Goal: Task Accomplishment & Management: Complete application form

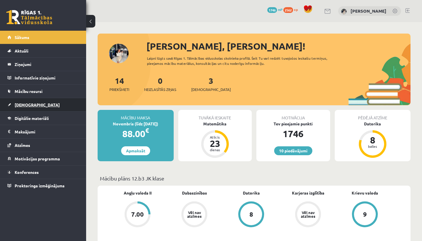
click at [57, 106] on link "[DEMOGRAPHIC_DATA]" at bounding box center [42, 104] width 71 height 13
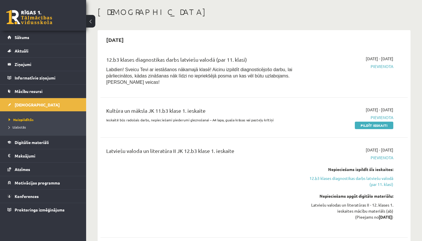
scroll to position [25, 0]
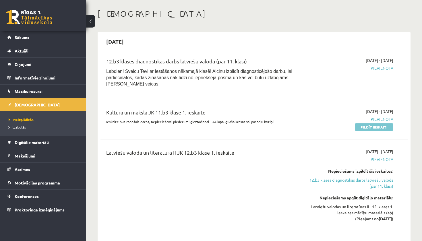
click at [379, 127] on link "Pildīt ieskaiti" at bounding box center [374, 126] width 38 height 7
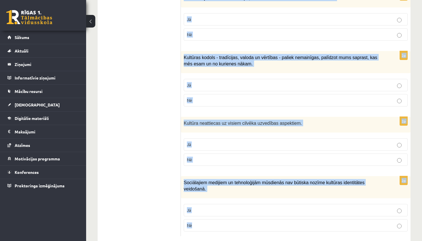
scroll to position [822, 0]
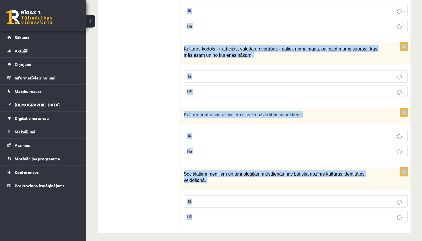
drag, startPoint x: 183, startPoint y: 100, endPoint x: 205, endPoint y: 211, distance: 113.1
copy form "Loremip do sitametco adipisci elitsedd eiusmod tempor incididu utlabore etdol m…"
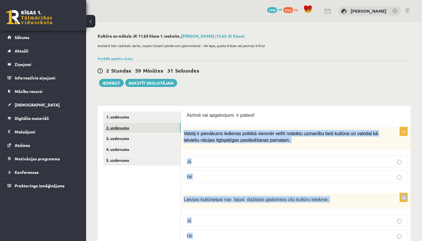
scroll to position [0, 0]
click at [142, 129] on link "2. uzdevums" at bounding box center [141, 128] width 77 height 11
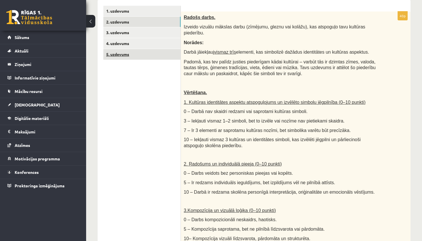
scroll to position [106, 0]
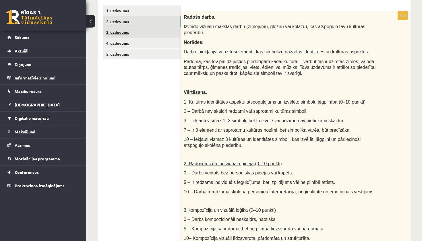
click at [129, 32] on link "3. uzdevums" at bounding box center [141, 32] width 77 height 11
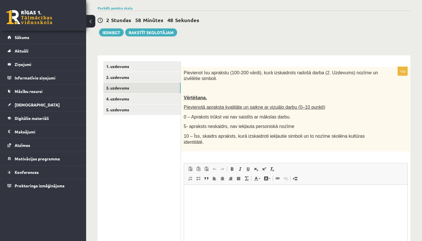
scroll to position [0, 0]
click at [146, 99] on link "4. uzdevums" at bounding box center [141, 99] width 77 height 11
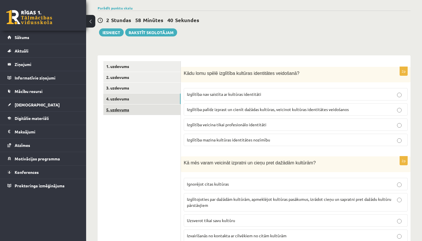
click at [148, 111] on link "5. uzdevums" at bounding box center [141, 109] width 77 height 11
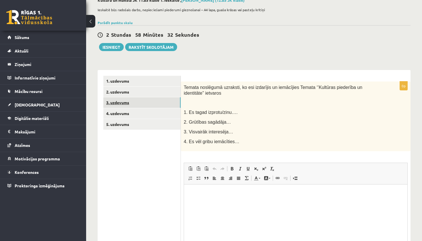
click at [144, 103] on link "3. uzdevums" at bounding box center [141, 102] width 77 height 11
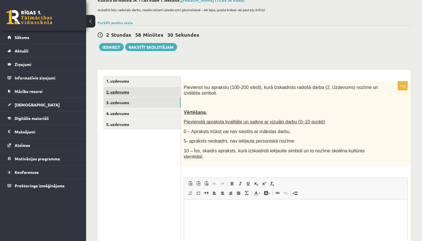
click at [147, 95] on link "2. uzdevums" at bounding box center [141, 92] width 77 height 11
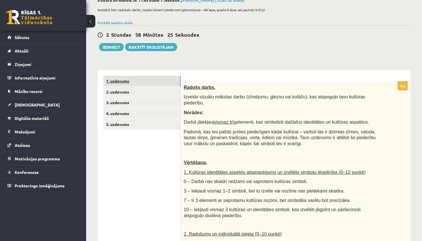
click at [155, 81] on link "1. uzdevums" at bounding box center [141, 81] width 77 height 11
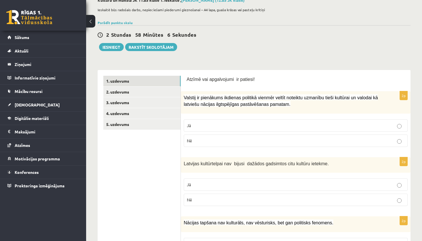
click at [210, 129] on label "Jā" at bounding box center [296, 125] width 224 height 12
click at [204, 197] on p "Nē" at bounding box center [296, 200] width 218 height 6
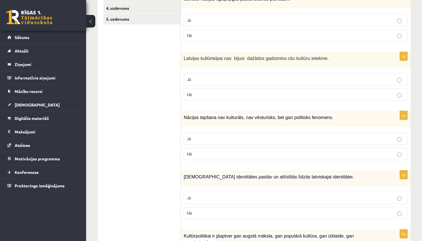
scroll to position [147, 0]
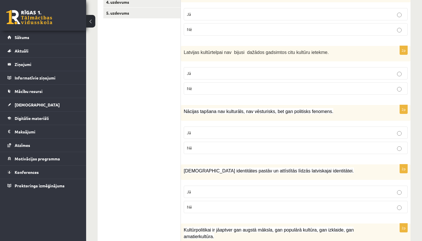
click at [215, 152] on label "Nē" at bounding box center [296, 148] width 224 height 12
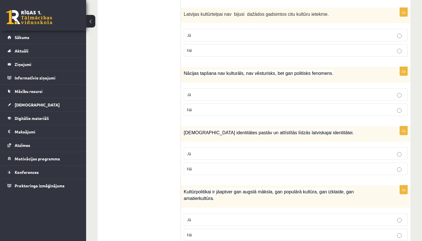
scroll to position [205, 0]
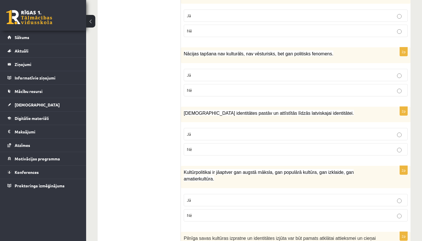
click at [214, 133] on p "Jā" at bounding box center [296, 134] width 218 height 6
click at [213, 197] on p "Jā" at bounding box center [296, 200] width 218 height 6
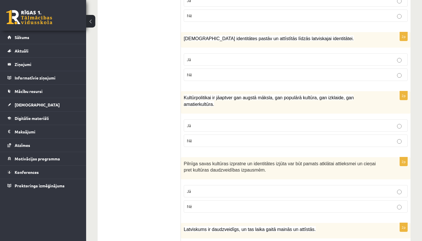
click at [211, 191] on p "Jā" at bounding box center [296, 191] width 218 height 6
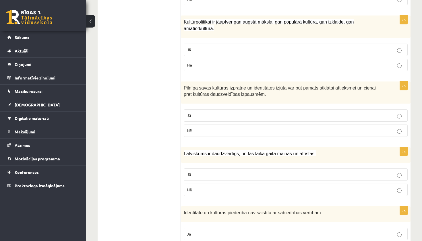
scroll to position [362, 0]
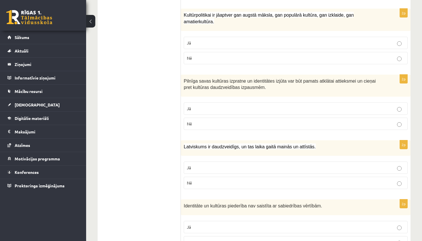
click at [216, 170] on label "Jā" at bounding box center [296, 168] width 224 height 12
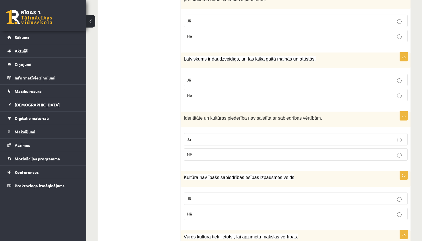
scroll to position [457, 0]
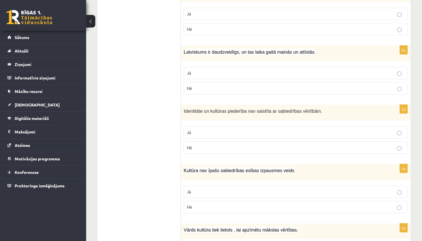
click at [217, 142] on label "Nē" at bounding box center [296, 147] width 224 height 12
click at [220, 204] on p "Nē" at bounding box center [296, 207] width 218 height 6
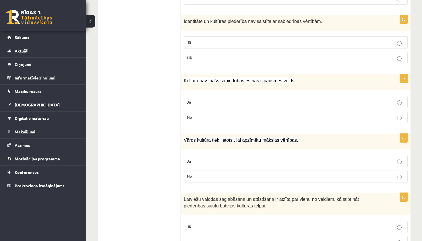
scroll to position [553, 0]
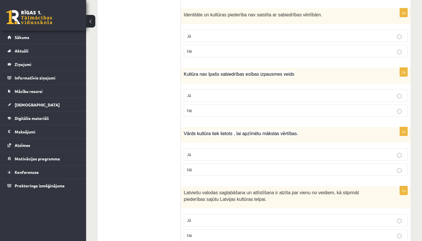
click at [226, 167] on p "Nē" at bounding box center [296, 170] width 218 height 6
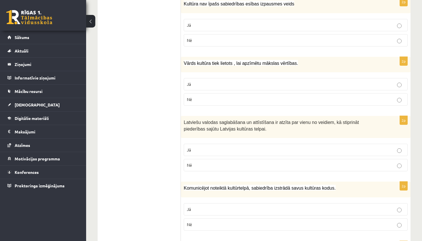
scroll to position [632, 0]
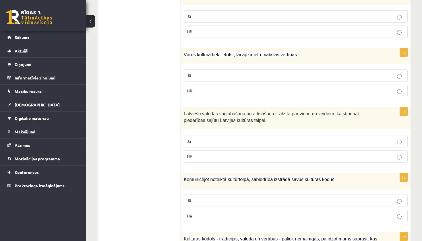
click at [225, 140] on p "Jā" at bounding box center [296, 141] width 218 height 6
click at [219, 201] on label "Jā" at bounding box center [296, 201] width 224 height 12
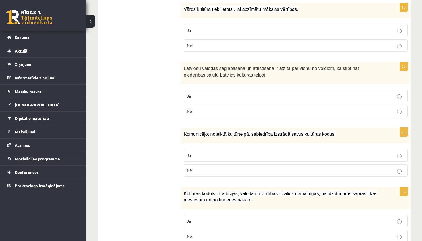
scroll to position [680, 0]
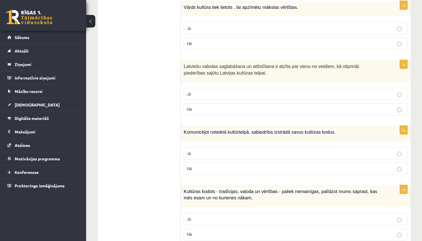
click at [216, 217] on p "Jā" at bounding box center [296, 219] width 218 height 6
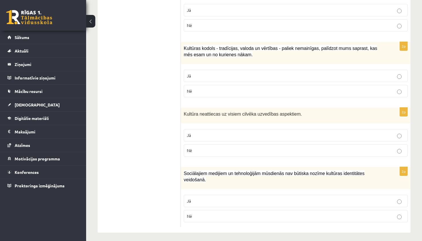
scroll to position [822, 0]
click at [219, 148] on p "Nē" at bounding box center [296, 151] width 218 height 6
click at [211, 214] on p "Nē" at bounding box center [296, 217] width 218 height 6
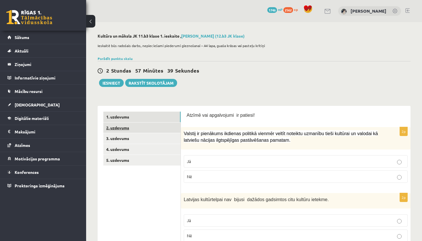
scroll to position [0, 0]
click at [146, 130] on link "2. uzdevums" at bounding box center [141, 128] width 77 height 11
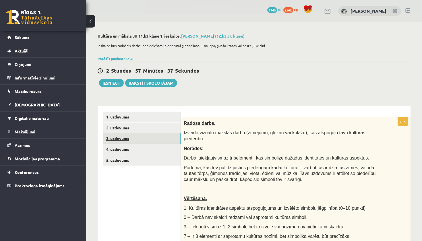
click at [146, 139] on link "3. uzdevums" at bounding box center [141, 138] width 77 height 11
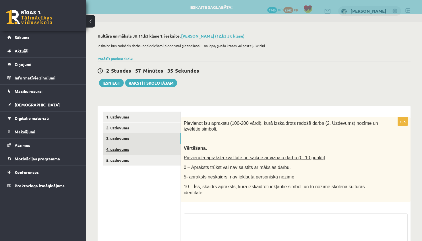
click at [148, 152] on link "4. uzdevums" at bounding box center [141, 149] width 77 height 11
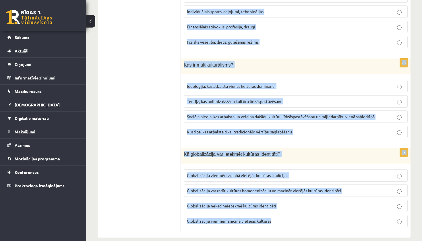
scroll to position [787, 0]
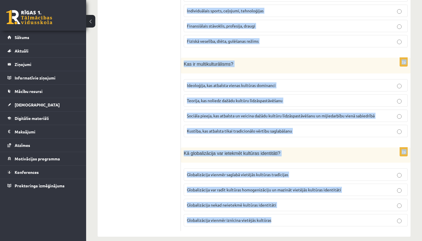
drag, startPoint x: 184, startPoint y: 124, endPoint x: 272, endPoint y: 214, distance: 126.2
copy form "Lore ipsu dolor sitametco adipisci elitseddoei temporinc? Utlaboree dol magnaal…"
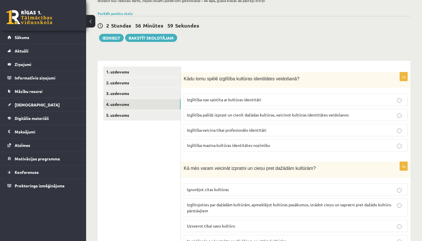
scroll to position [46, 0]
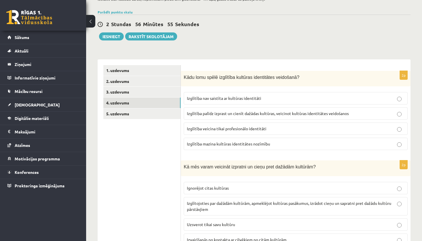
click at [217, 115] on span "Izglītība palīdz izprast un cienīt dažādas kultūras, veicinot kultūras identitā…" at bounding box center [268, 113] width 162 height 5
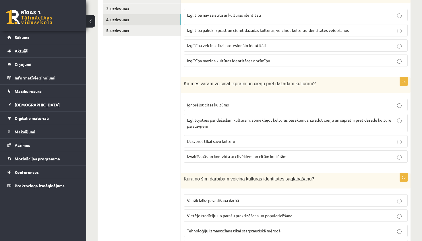
scroll to position [132, 0]
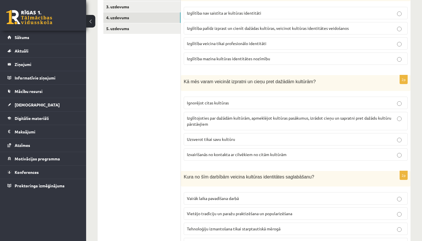
click at [212, 121] on p "Izglītojoties par dažādām kultūrām, apmeklējot kultūras pasākumus, izrādot cieņ…" at bounding box center [296, 121] width 218 height 12
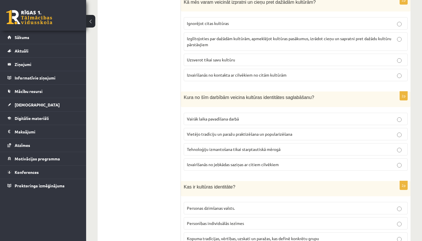
scroll to position [212, 0]
click at [218, 133] on span "Vietējo tradīciju un paražu praktizēšana un popularizēšana" at bounding box center [239, 133] width 105 height 5
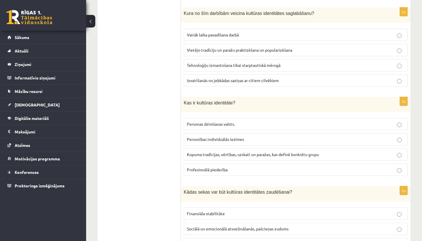
scroll to position [303, 0]
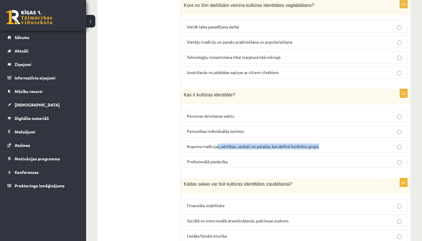
click at [218, 148] on p "Kopuma tradīcijas, vērtības, uzskati un paražas, kas definē konkrētu grupu" at bounding box center [296, 146] width 218 height 6
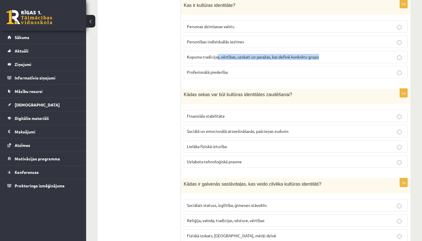
scroll to position [401, 0]
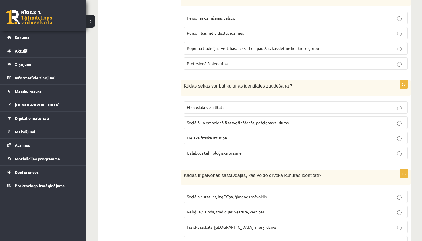
click at [217, 125] on p "Sociālā un emocionālā atsvešināšanās, pašcieņas zudums" at bounding box center [296, 123] width 218 height 6
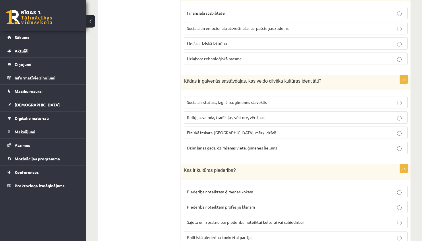
scroll to position [498, 0]
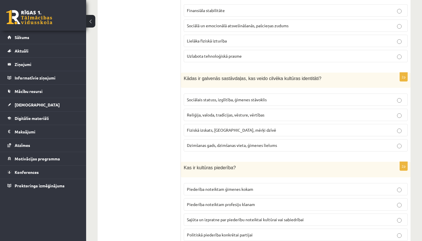
click at [216, 116] on span "Reliģija, valoda, tradīcijas, vēsture, vērtības" at bounding box center [225, 114] width 77 height 5
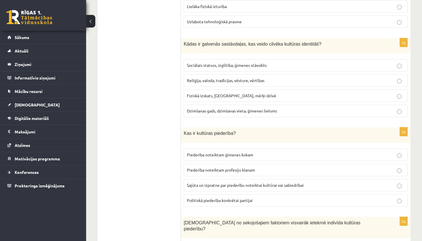
scroll to position [535, 0]
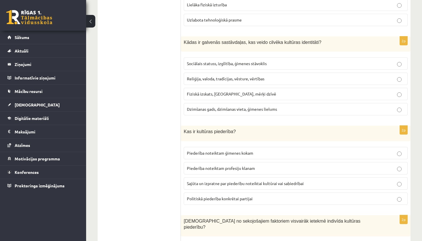
click at [211, 185] on label "Sajūta un izpratne par piederību noteiktai kultūrai vai sabiedrībai" at bounding box center [296, 183] width 224 height 12
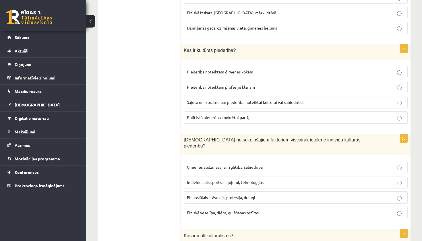
scroll to position [616, 0]
click at [211, 164] on p "Ģimenes audzināšana, izglītība, sabiedrība" at bounding box center [296, 167] width 218 height 6
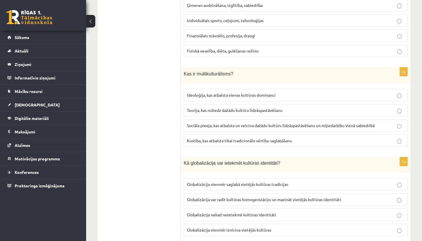
scroll to position [778, 0]
click at [216, 122] on p "Sociāla pieeja, kas atbalsta un veicina dažādu kultūru līdzāspastāvēšanu un mij…" at bounding box center [296, 125] width 218 height 6
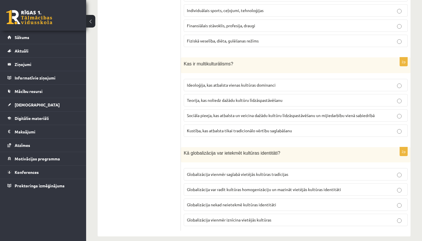
scroll to position [787, 0]
click at [231, 187] on span "Globalizācija var radīt kultūras homogenizāciju un mazināt vietējās kultūras id…" at bounding box center [264, 189] width 154 height 5
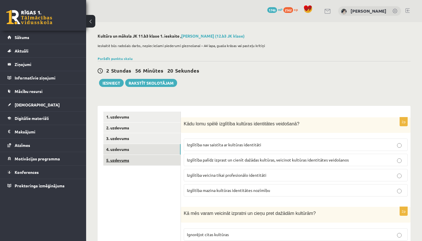
scroll to position [0, 0]
click at [154, 131] on link "2. uzdevums" at bounding box center [141, 128] width 77 height 11
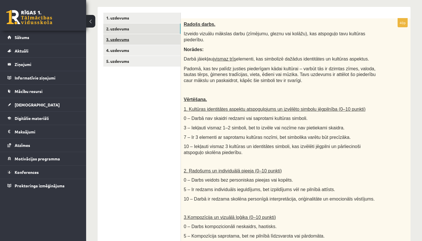
click at [168, 40] on link "3. uzdevums" at bounding box center [141, 39] width 77 height 11
